Goal: Information Seeking & Learning: Learn about a topic

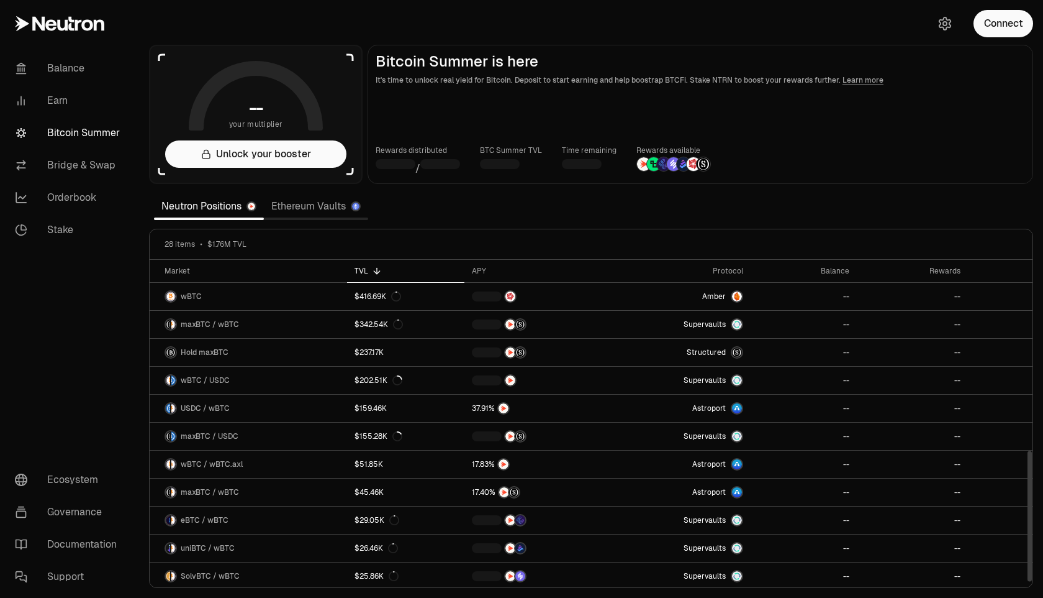
scroll to position [478, 0]
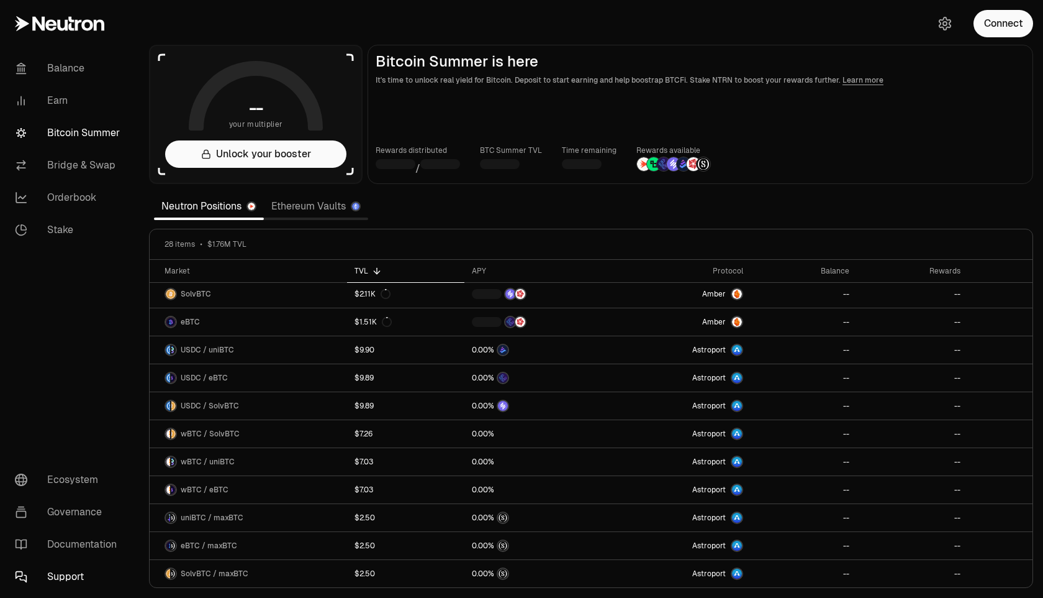
click at [63, 573] on link "Support" at bounding box center [69, 576] width 129 height 32
